Goal: Information Seeking & Learning: Learn about a topic

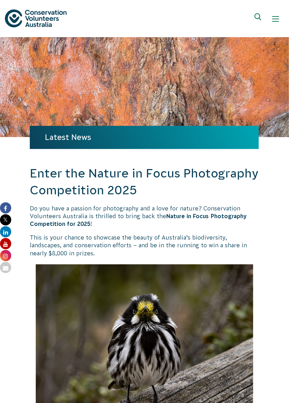
click at [278, 22] on div "Show mobile navigation menu" at bounding box center [275, 18] width 7 height 7
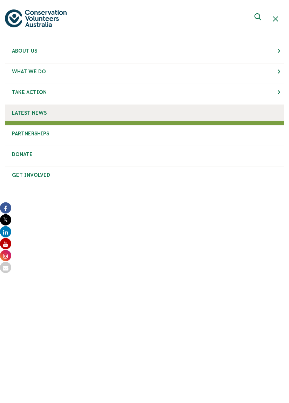
click at [28, 114] on span "Latest News" at bounding box center [29, 113] width 35 height 6
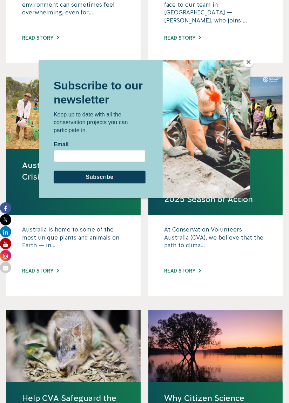
scroll to position [720, 0]
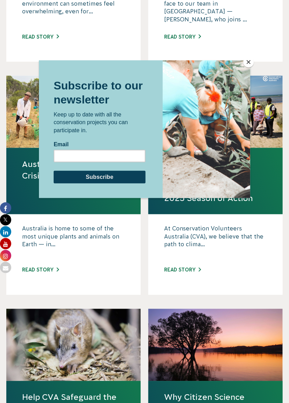
click at [249, 67] on button "Close" at bounding box center [248, 62] width 11 height 11
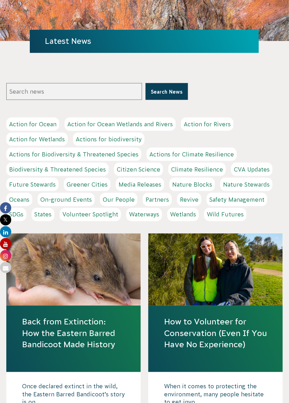
scroll to position [0, 0]
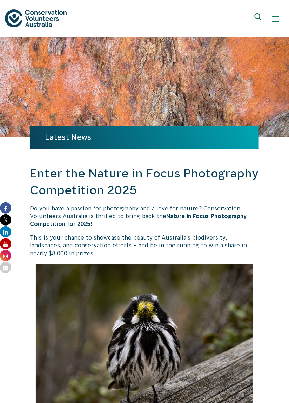
click at [276, 20] on div "Show mobile navigation menu" at bounding box center [275, 18] width 7 height 7
